Goal: Download file/media

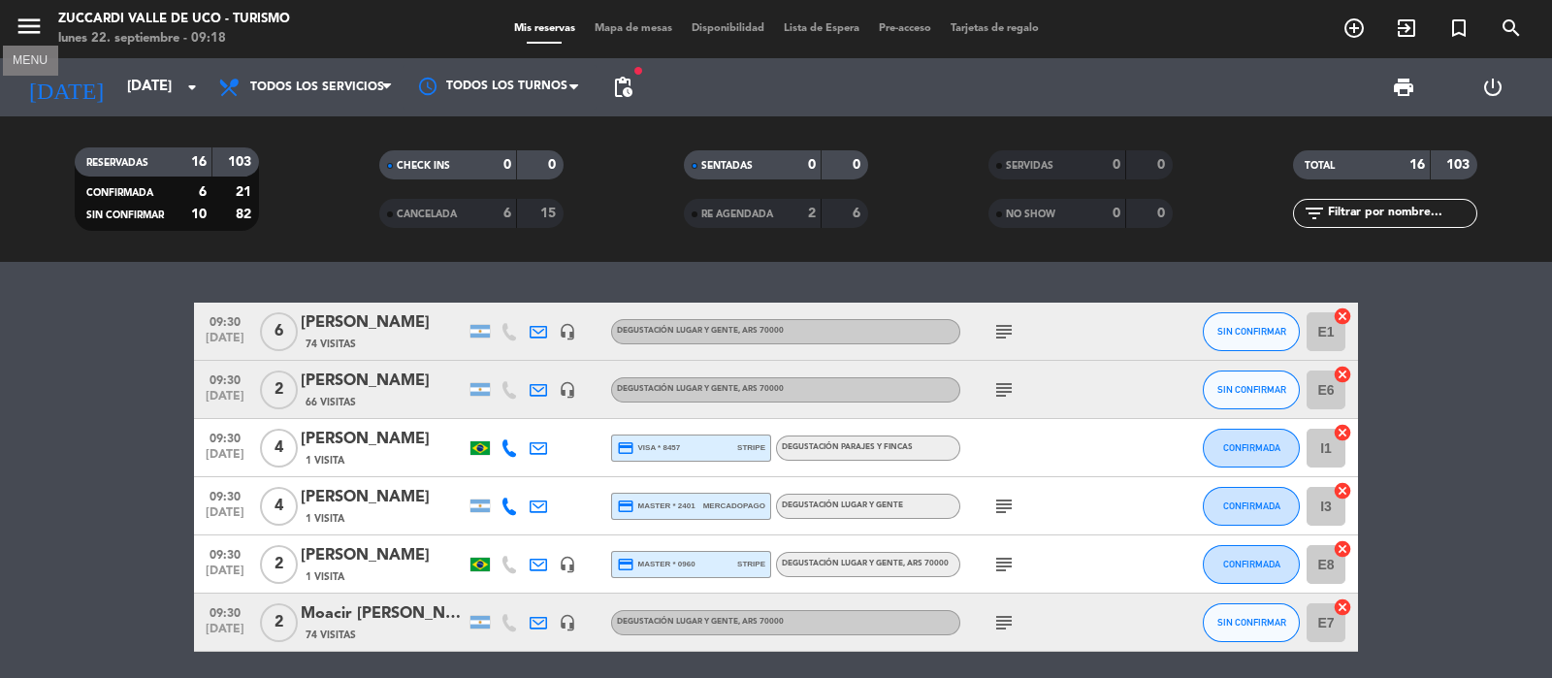
click at [38, 28] on icon "menu" at bounding box center [29, 26] width 29 height 29
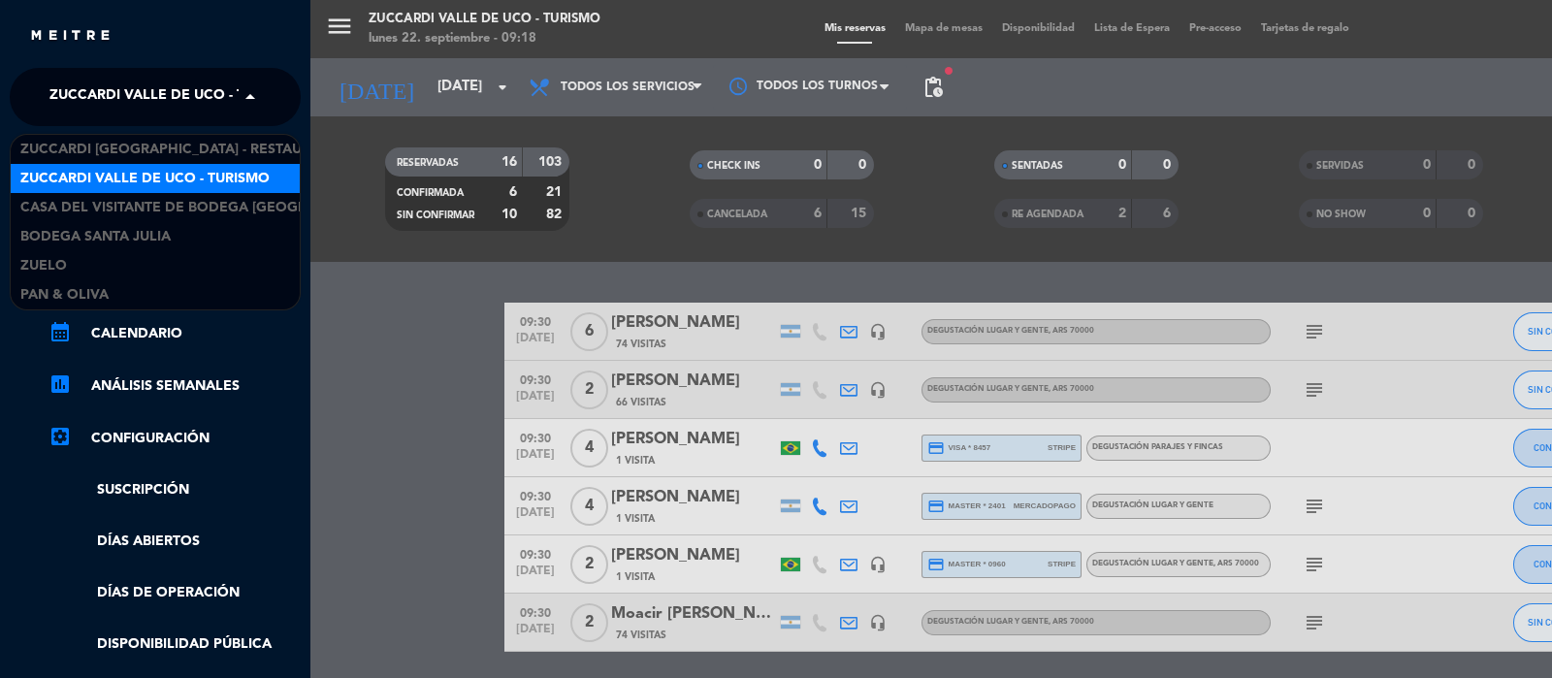
click at [123, 83] on span "Zuccardi Valle de Uco - Turismo" at bounding box center [173, 97] width 249 height 41
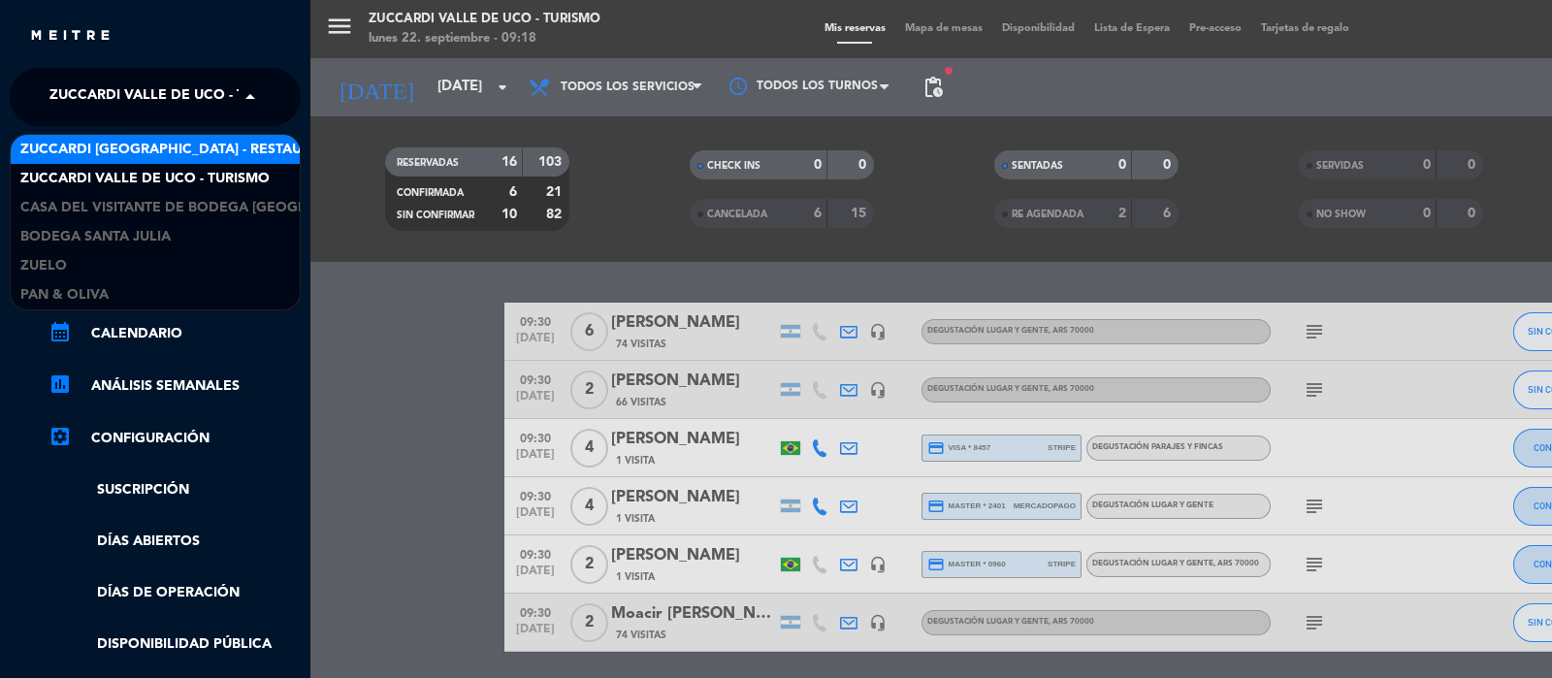
click at [170, 143] on span "Zuccardi [GEOGRAPHIC_DATA] - Restaurant [GEOGRAPHIC_DATA]" at bounding box center [253, 150] width 466 height 22
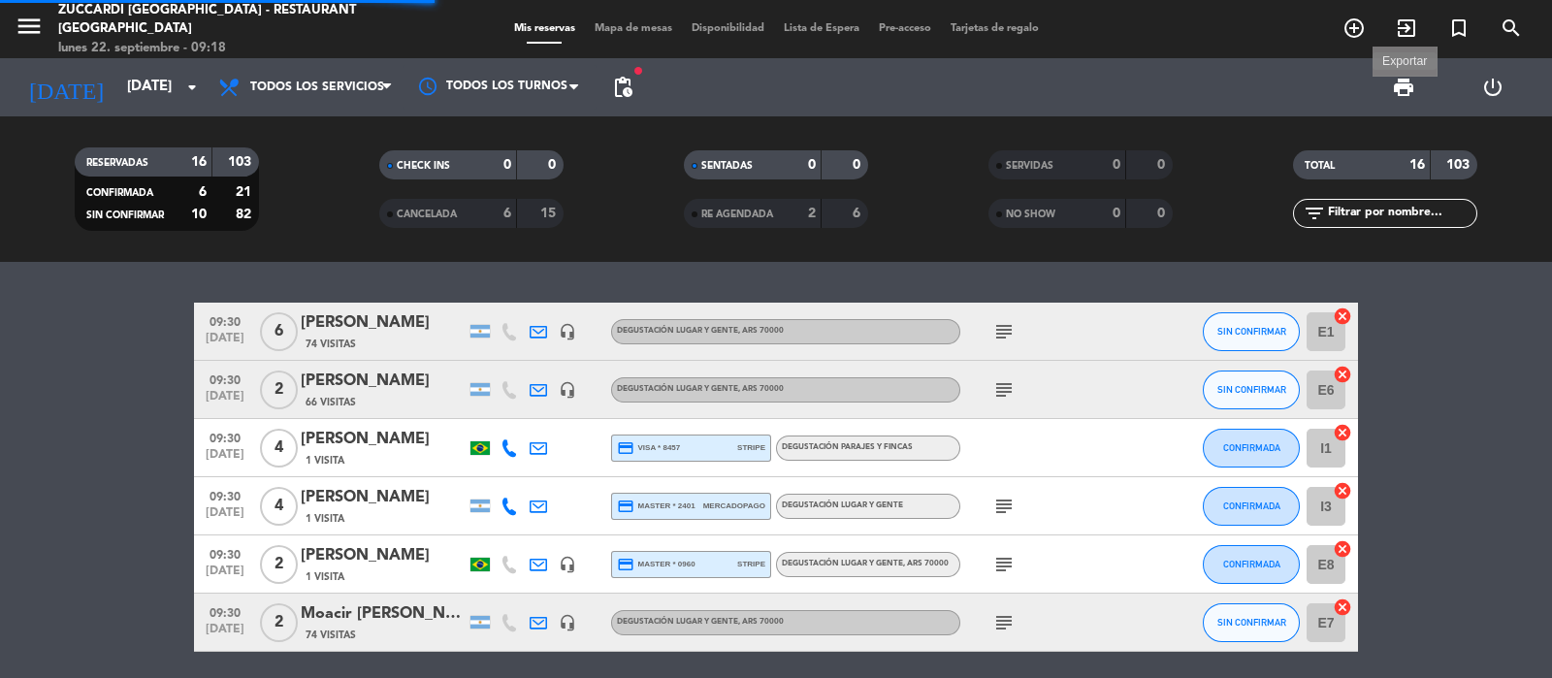
click at [1405, 93] on span "print" at bounding box center [1403, 87] width 23 height 23
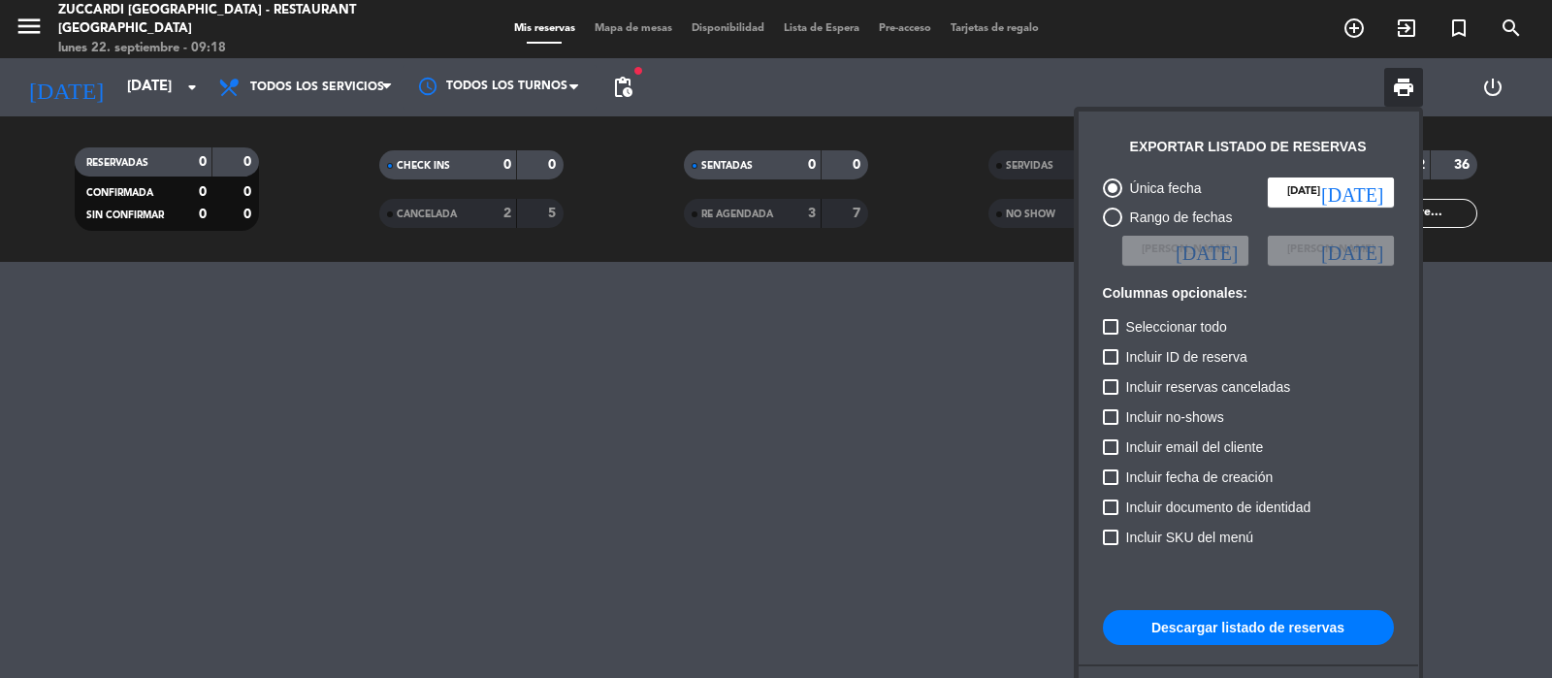
click at [1135, 219] on div "Rango de fechas" at bounding box center [1178, 218] width 111 height 22
click at [1113, 227] on input "Rango de fechas" at bounding box center [1112, 227] width 1 height 1
radio input "true"
radio input "false"
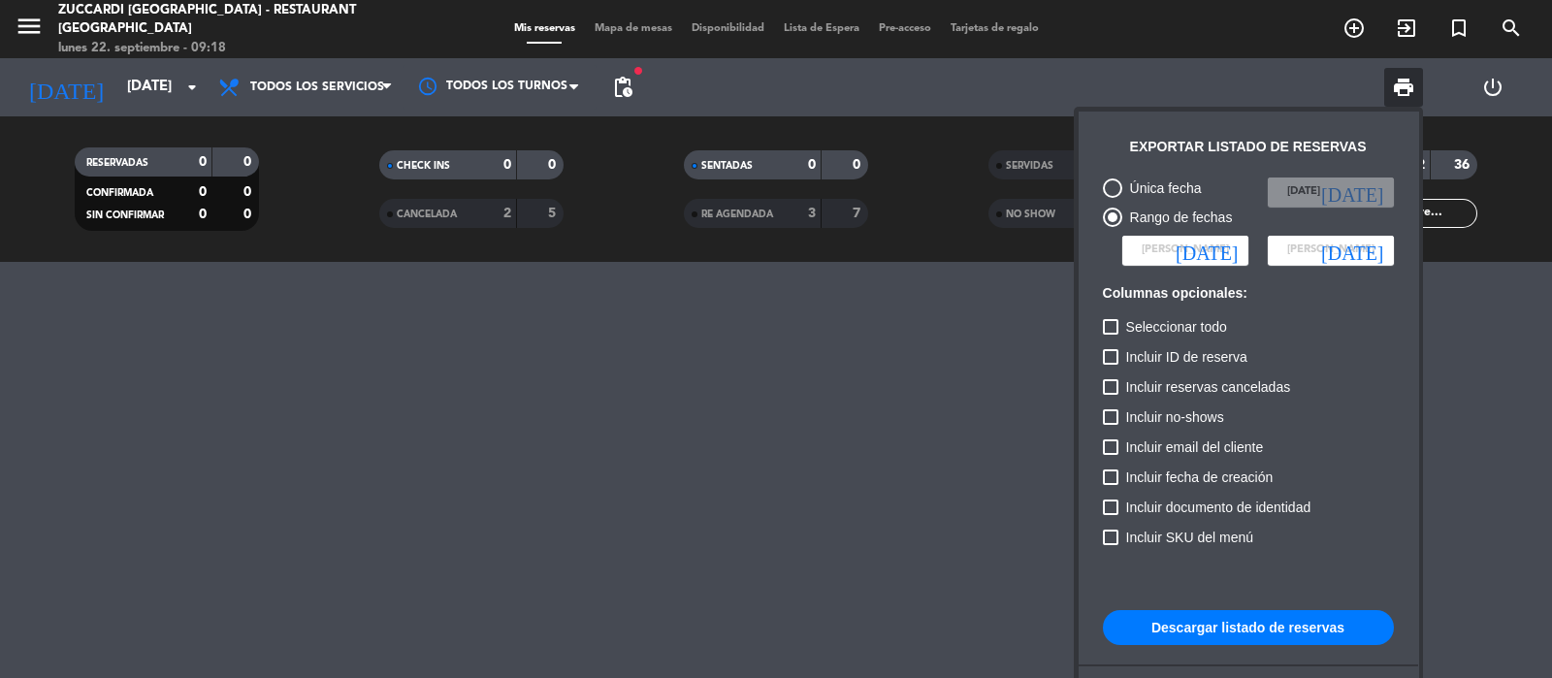
click at [1191, 245] on span "[PERSON_NAME]" at bounding box center [1185, 250] width 87 height 17
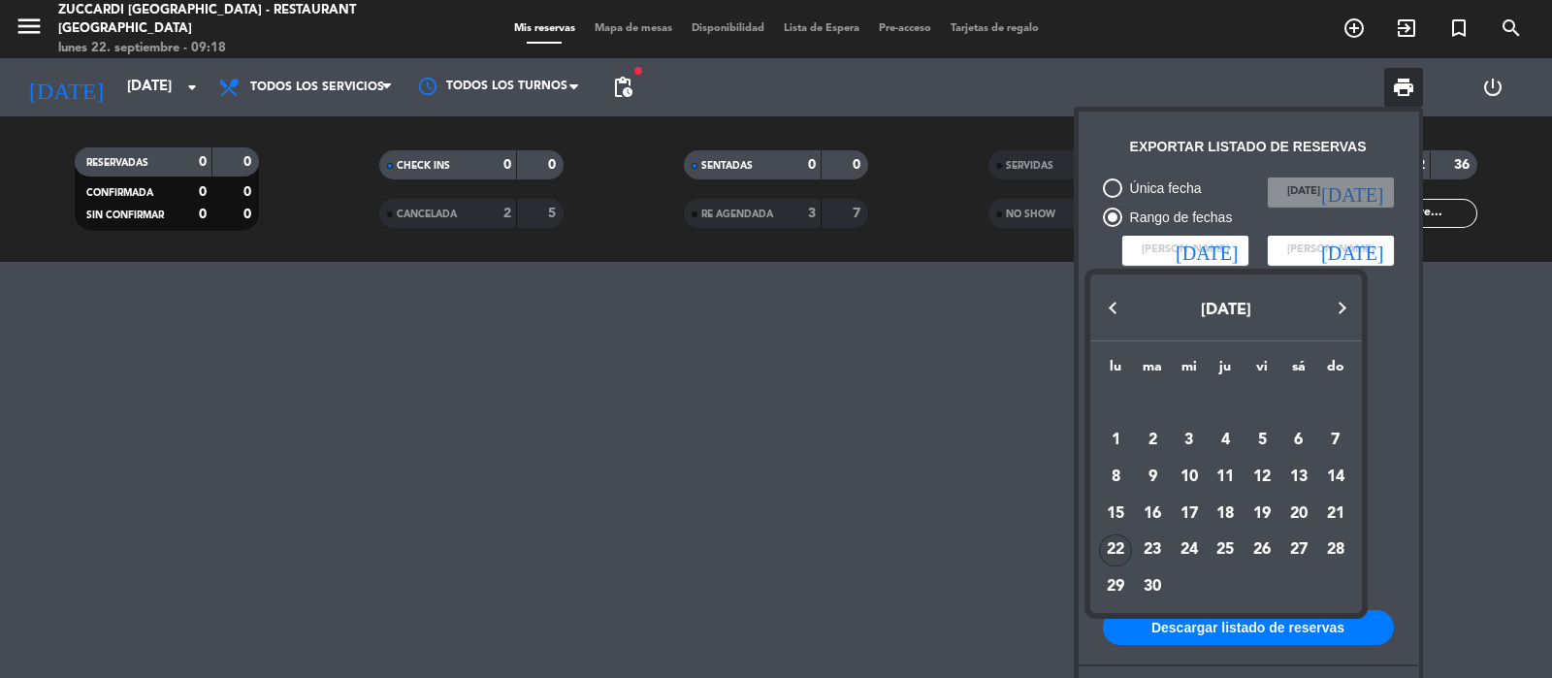
click at [1349, 301] on button "Next month" at bounding box center [1342, 308] width 39 height 39
click at [1196, 436] on div "1" at bounding box center [1189, 440] width 33 height 33
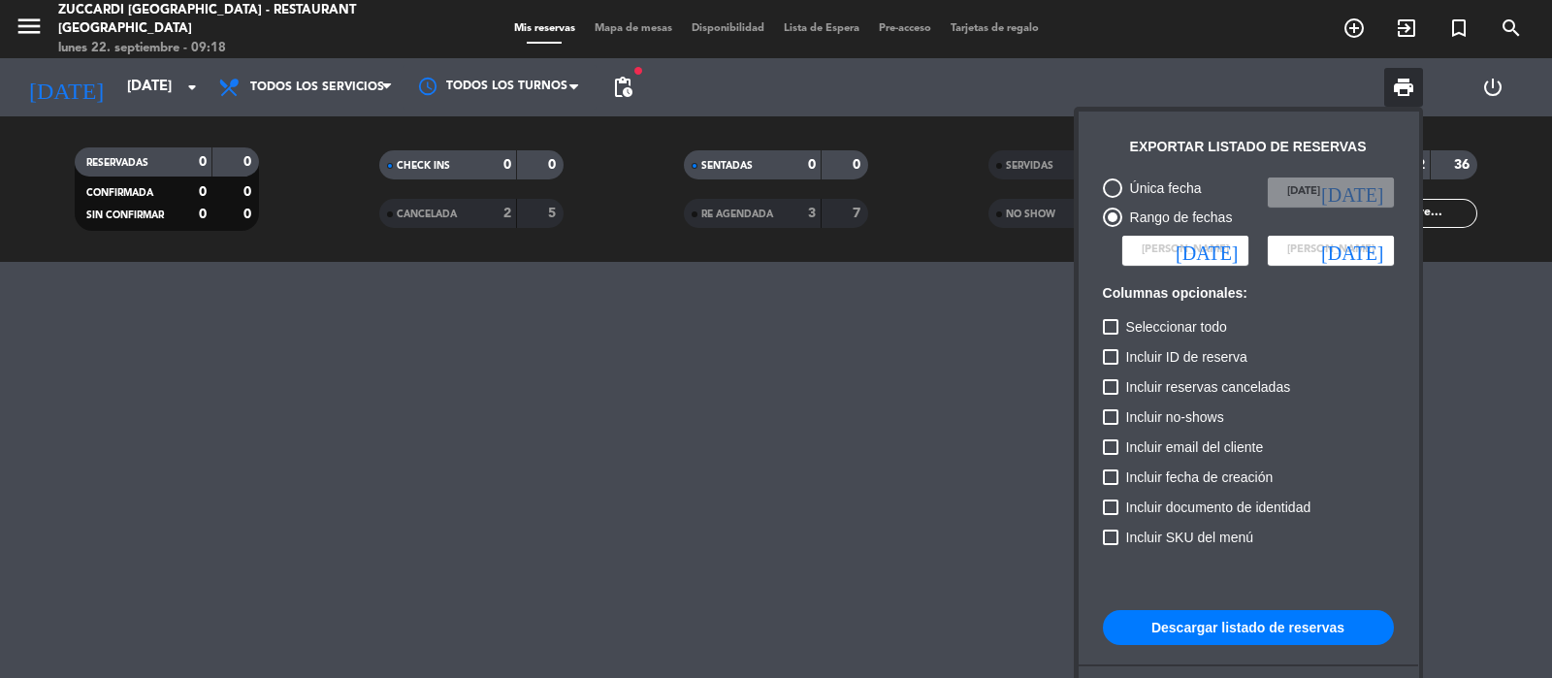
type input "[DATE]"
click at [1343, 255] on span "[PERSON_NAME]" at bounding box center [1331, 250] width 87 height 17
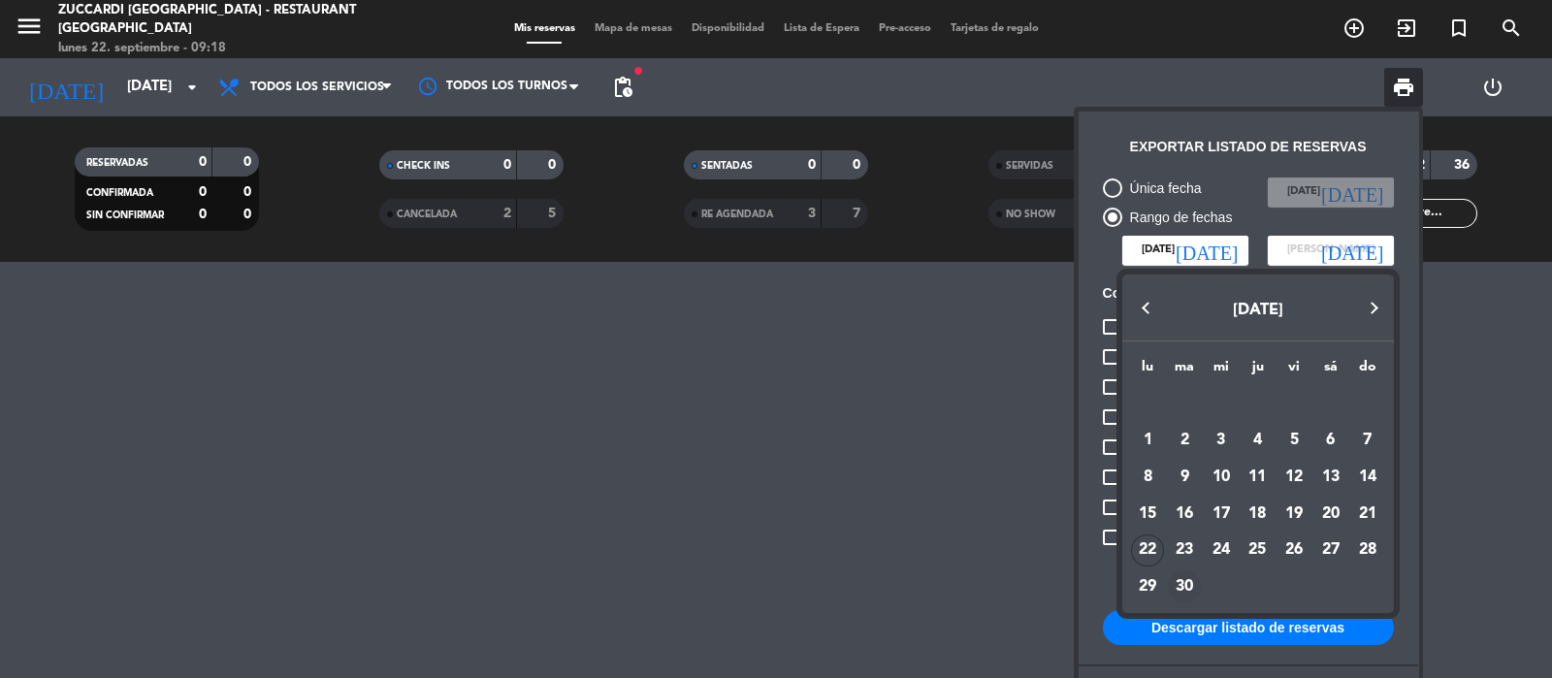
click at [1192, 586] on div "30" at bounding box center [1184, 587] width 33 height 33
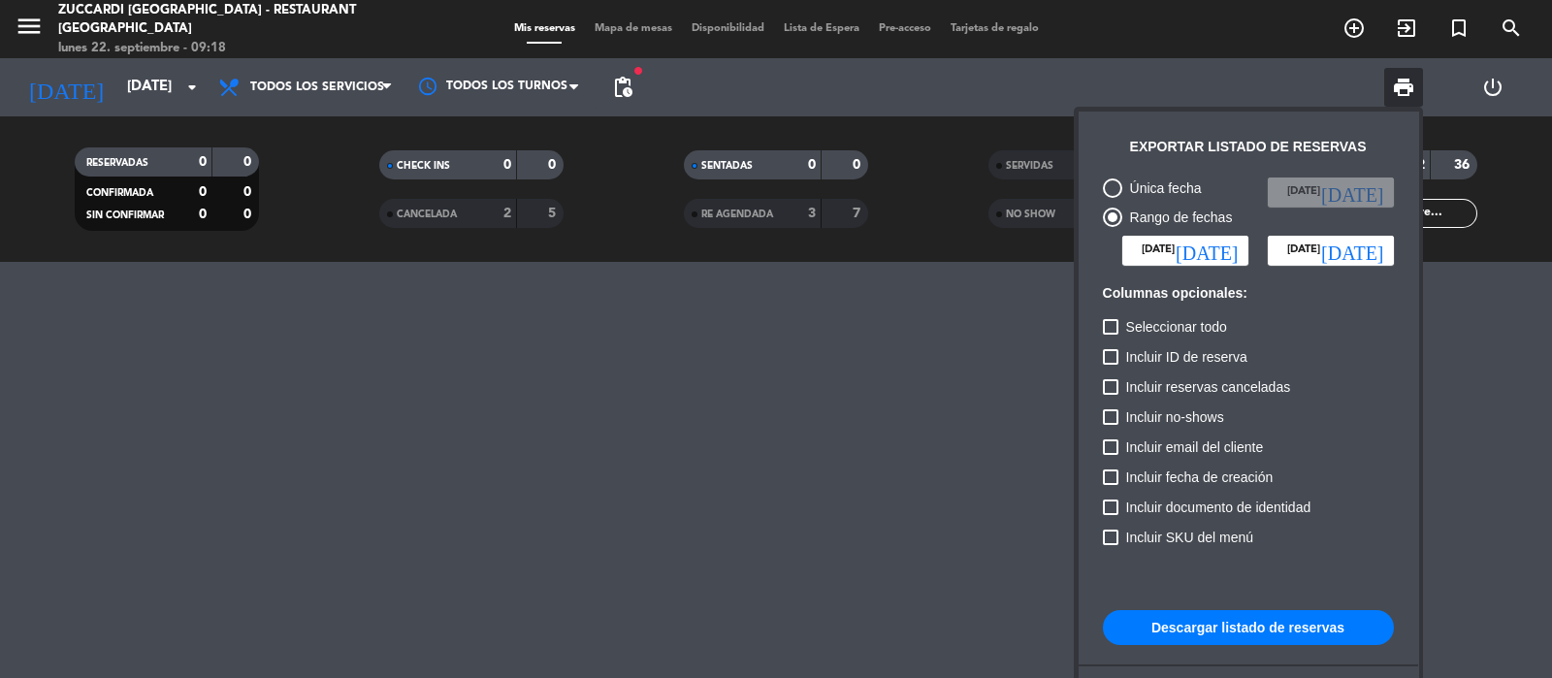
click at [1337, 250] on input "[DATE]" at bounding box center [1331, 250] width 126 height 29
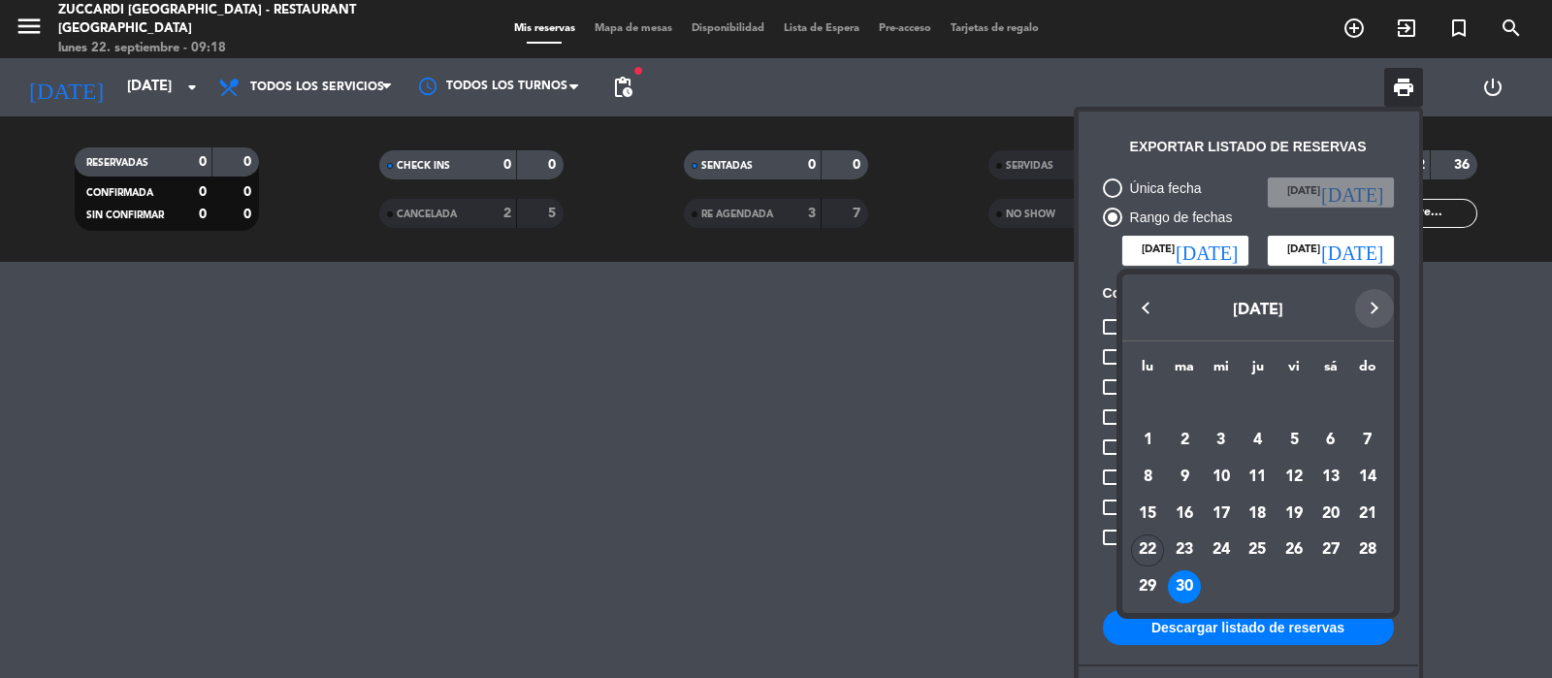
click at [1374, 300] on button "Next month" at bounding box center [1374, 308] width 39 height 39
drag, startPoint x: 1289, startPoint y: 588, endPoint x: 1290, endPoint y: 576, distance: 11.7
click at [1289, 584] on div "31" at bounding box center [1294, 587] width 33 height 33
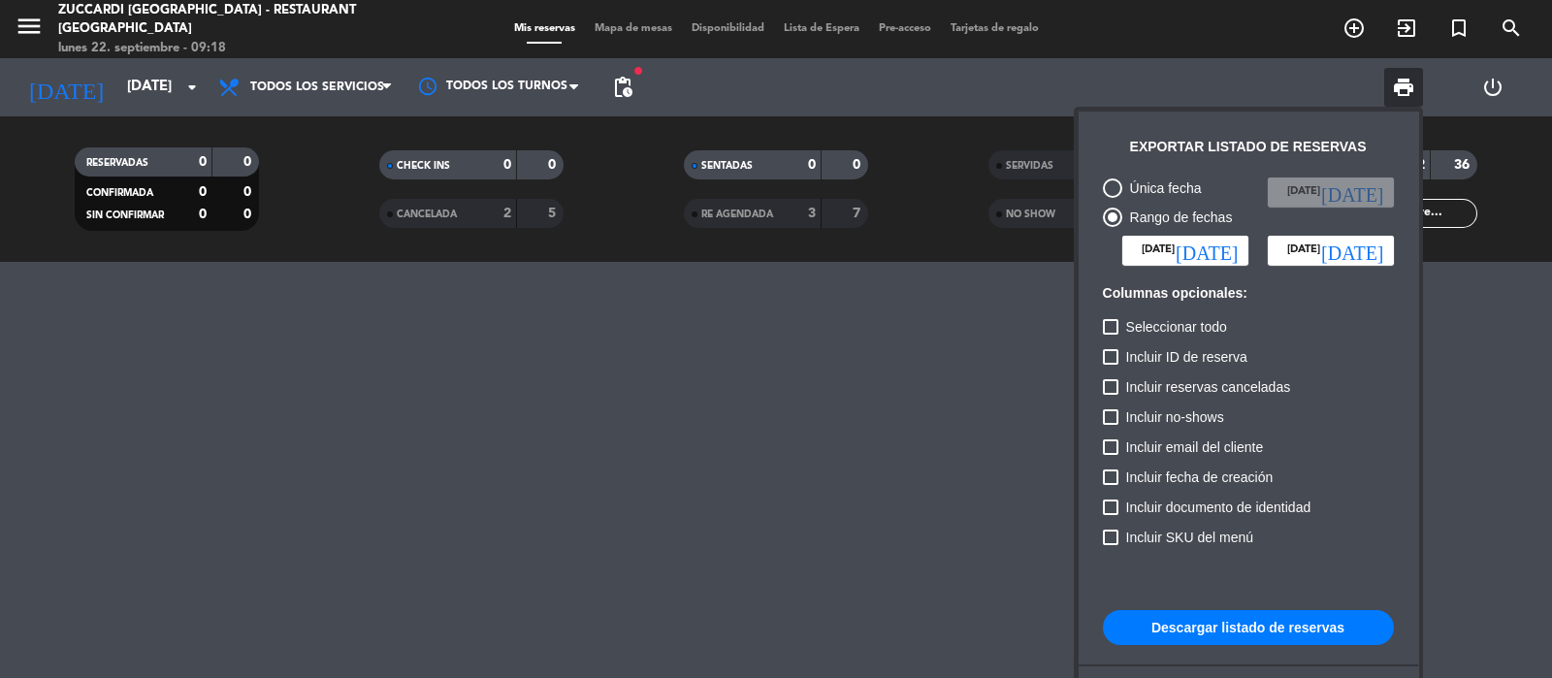
type input "[DATE]"
click at [1311, 635] on button "Descargar listado de reservas" at bounding box center [1248, 627] width 291 height 35
click at [1117, 326] on div at bounding box center [1111, 327] width 16 height 16
click at [1111, 335] on input "Seleccionar todo" at bounding box center [1110, 335] width 1 height 1
checkbox input "true"
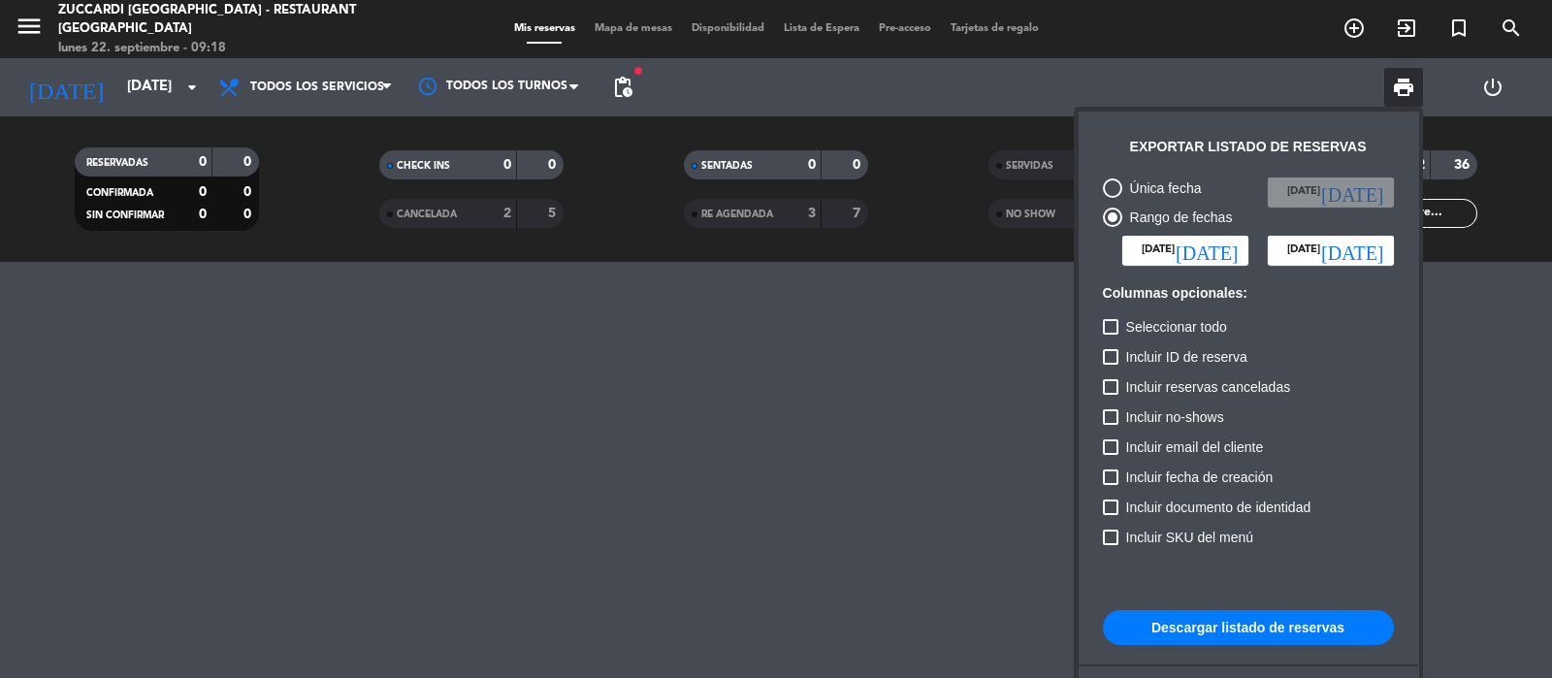
checkbox input "true"
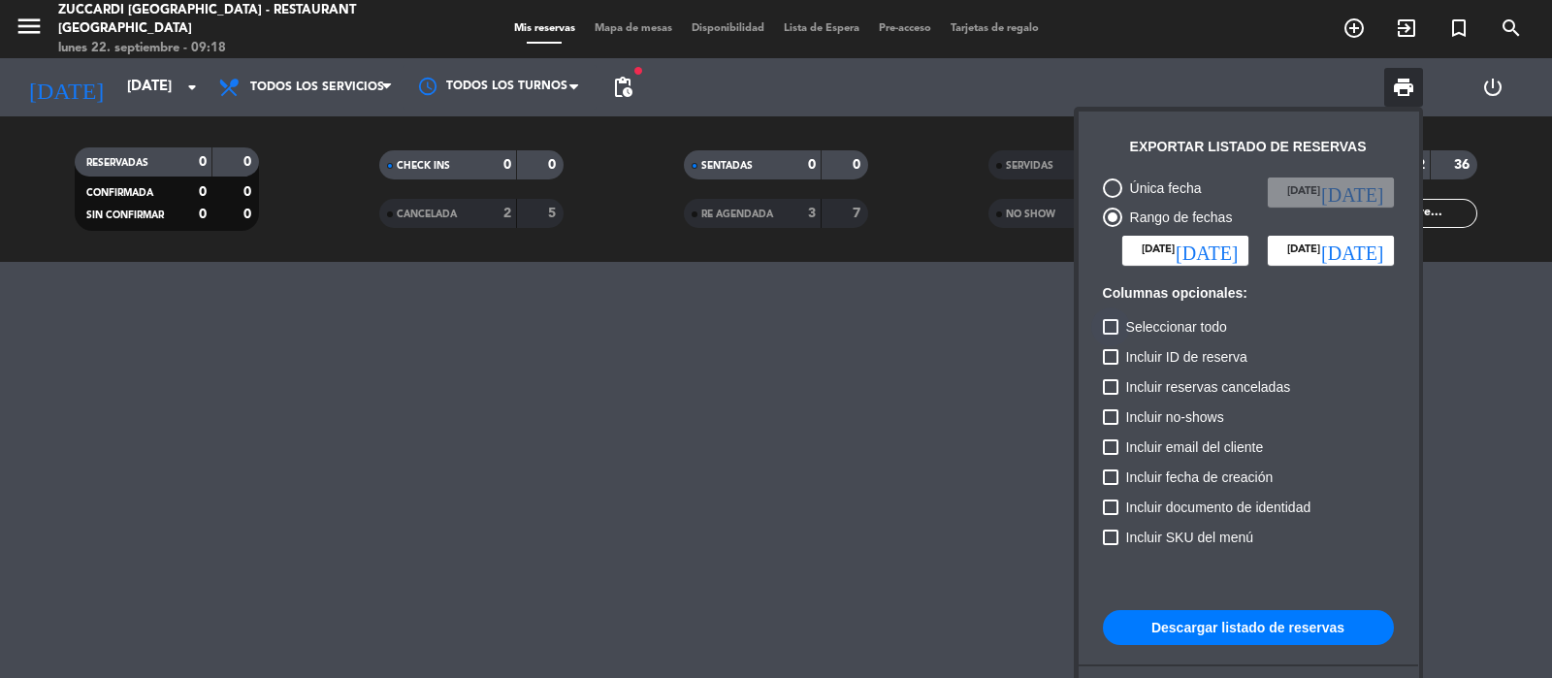
checkbox input "true"
drag, startPoint x: 1223, startPoint y: 634, endPoint x: 1214, endPoint y: 626, distance: 11.7
click at [1218, 628] on button "Descargar listado de reservas" at bounding box center [1248, 627] width 291 height 35
click at [24, 21] on div at bounding box center [776, 339] width 1552 height 678
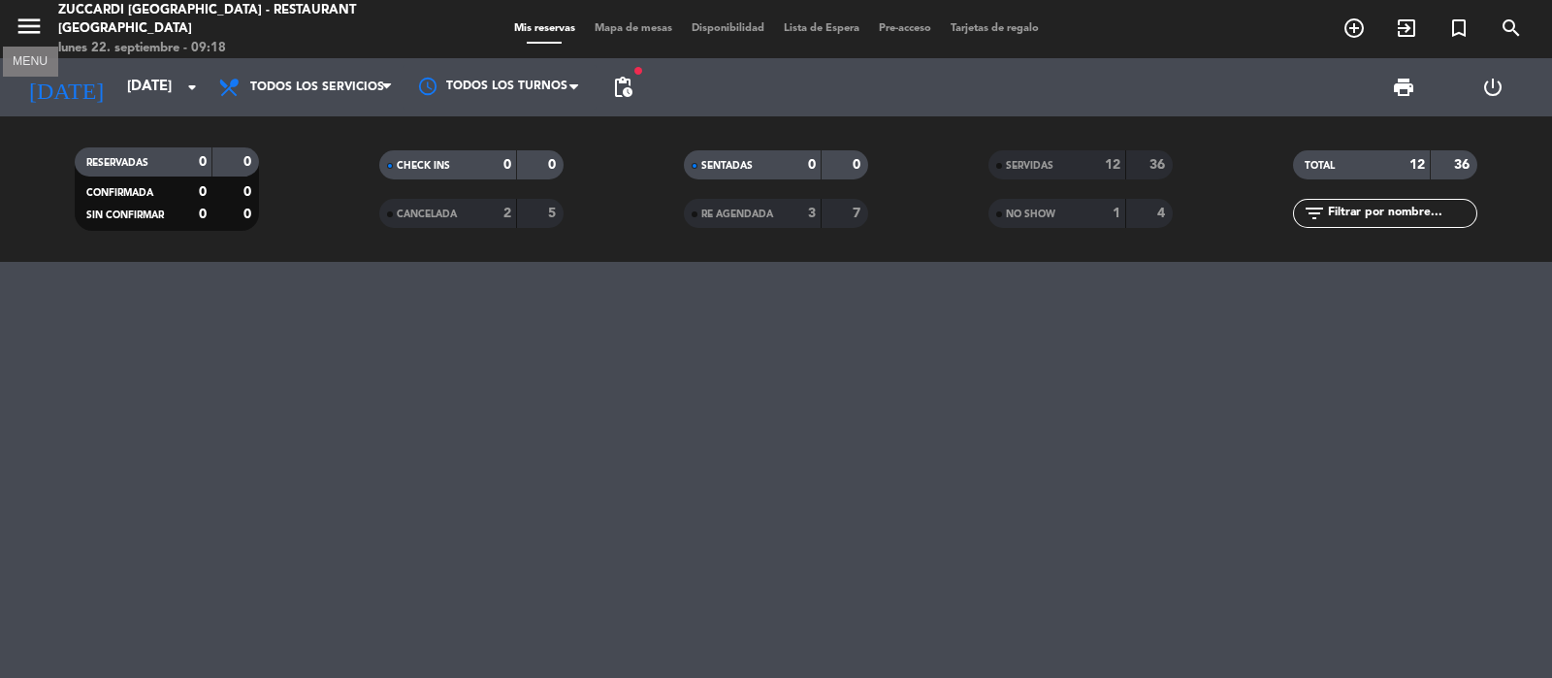
click at [24, 21] on icon "menu" at bounding box center [29, 26] width 29 height 29
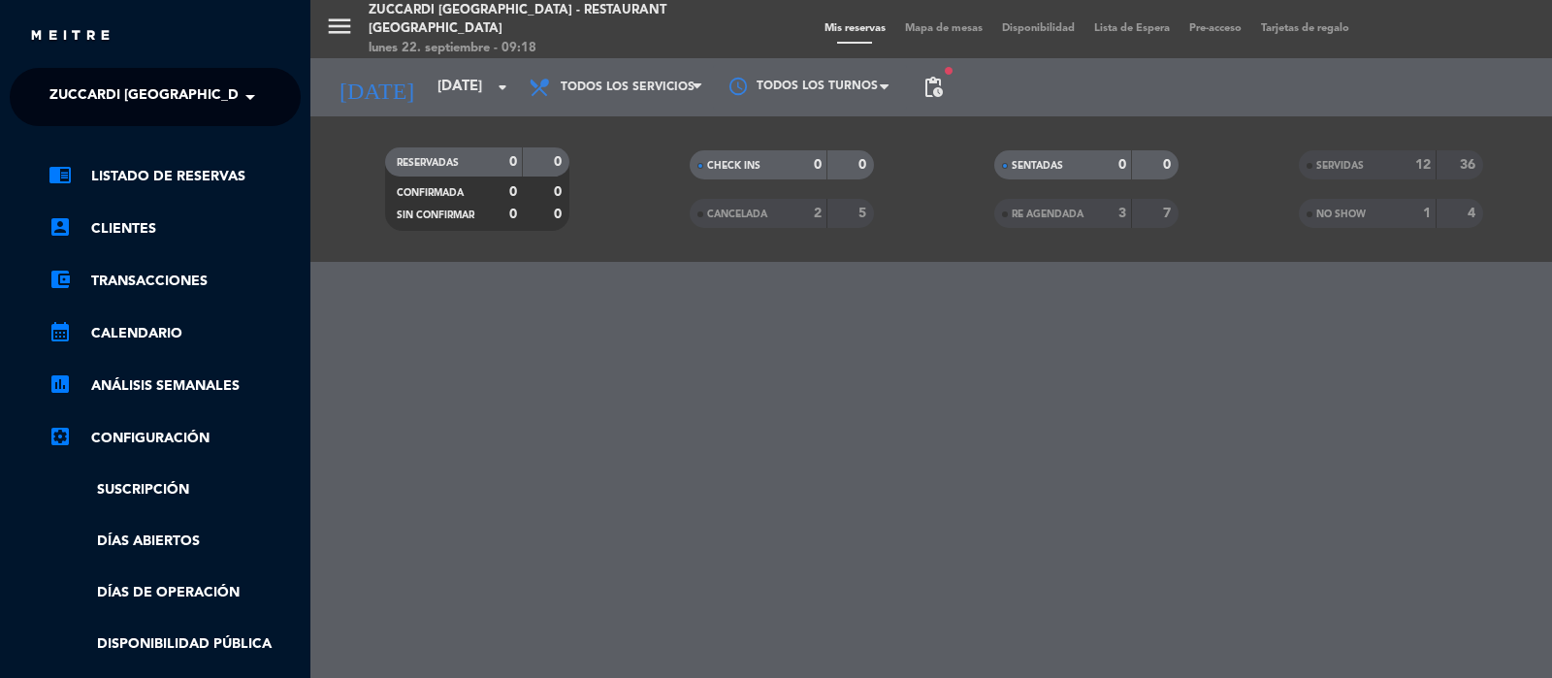
click at [94, 107] on span "Zuccardi [GEOGRAPHIC_DATA] - Restaurant [GEOGRAPHIC_DATA]" at bounding box center [282, 97] width 466 height 41
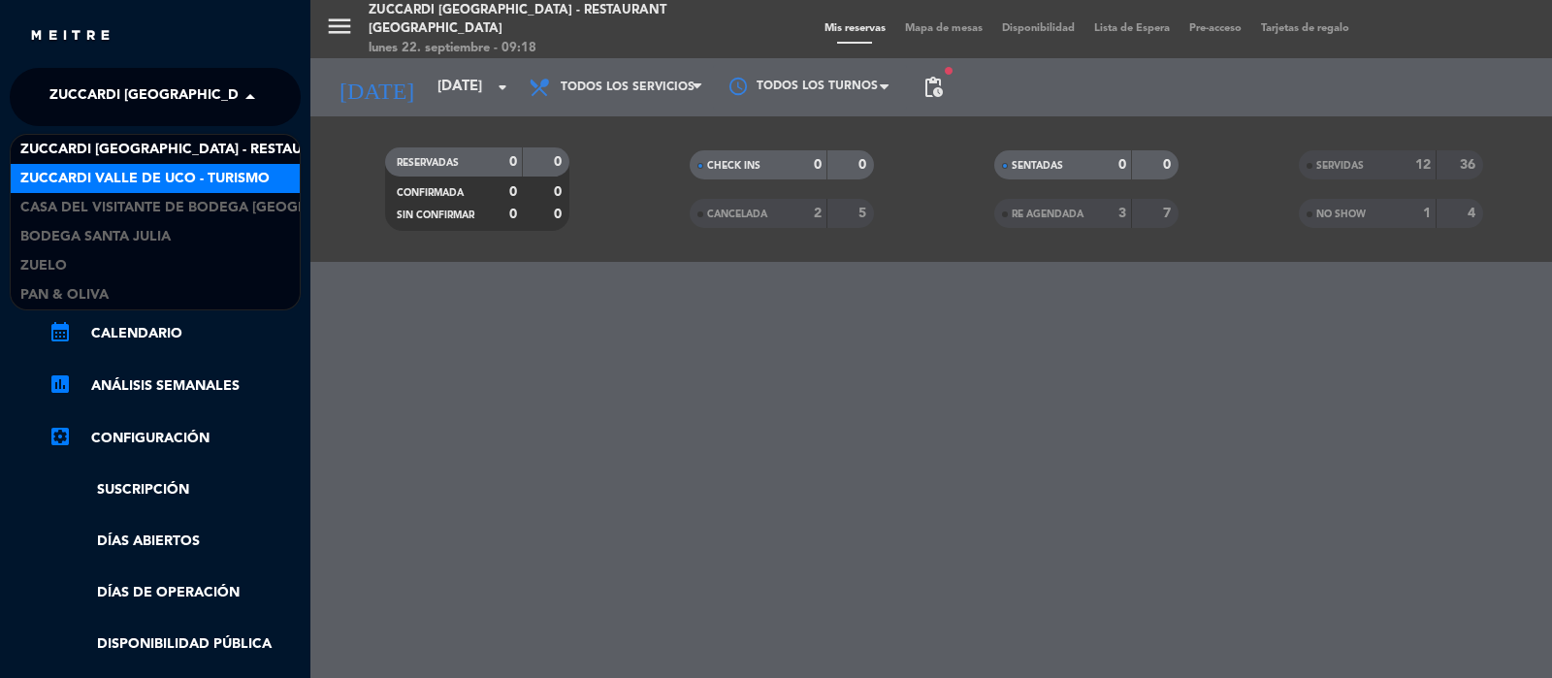
click at [107, 166] on div "Zuccardi Valle de Uco - Turismo" at bounding box center [155, 178] width 289 height 29
